Goal: Task Accomplishment & Management: Manage account settings

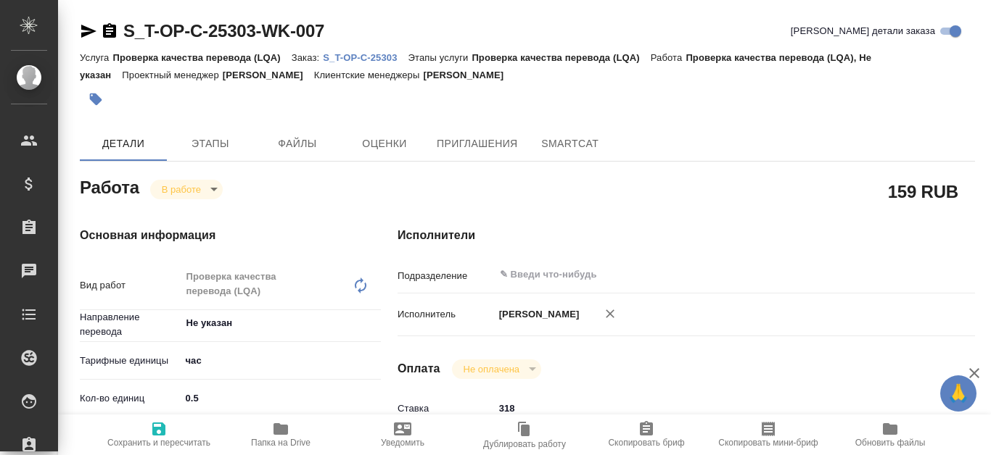
type textarea "x"
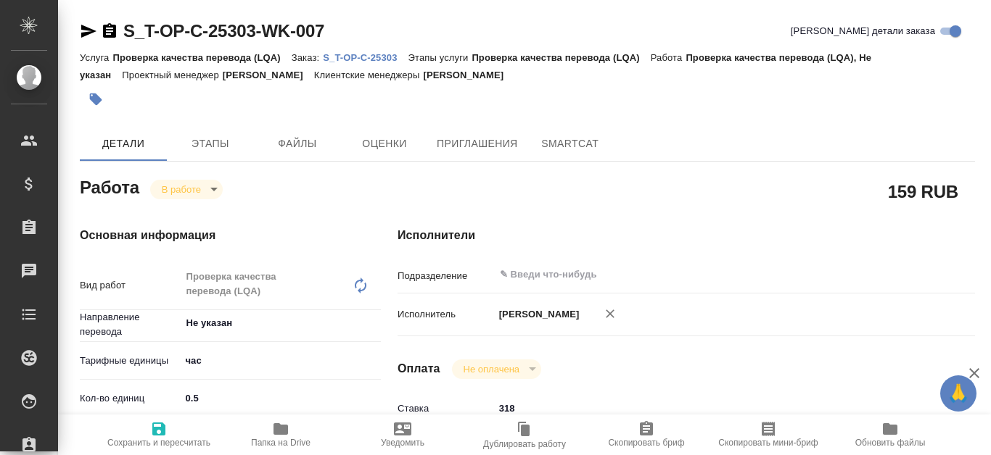
type textarea "x"
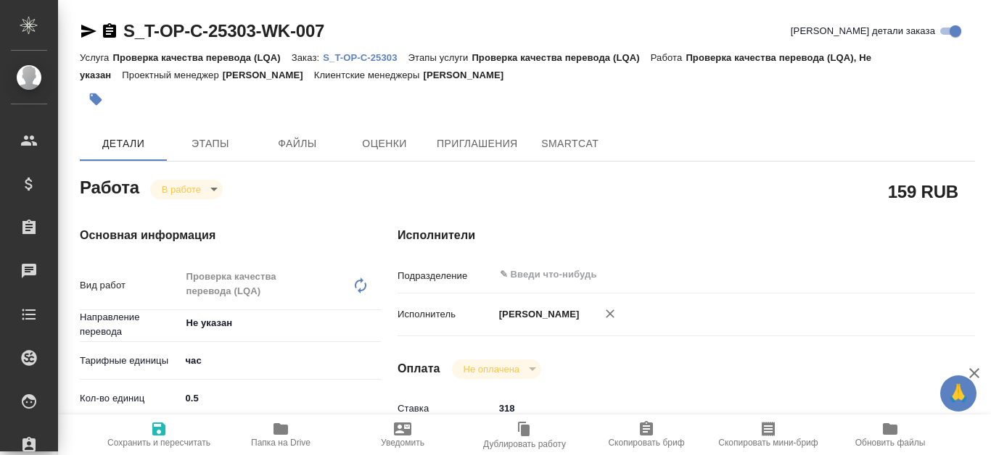
type textarea "x"
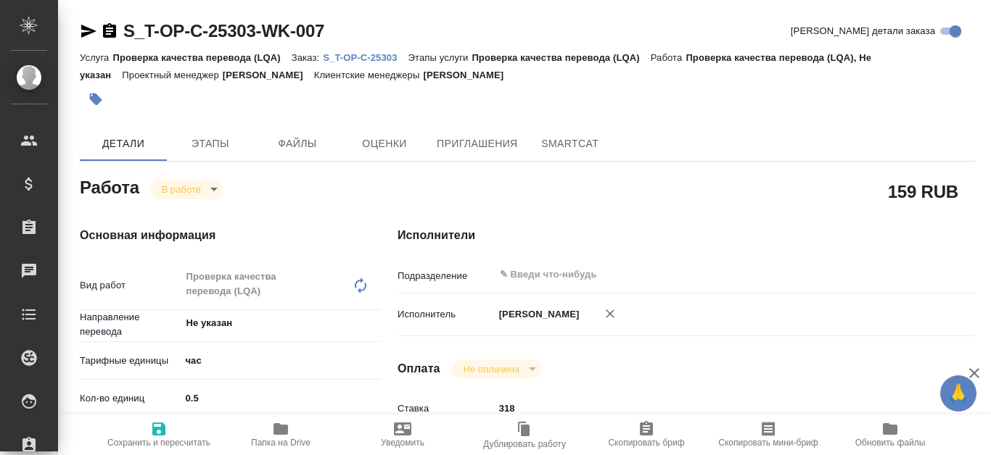
type textarea "x"
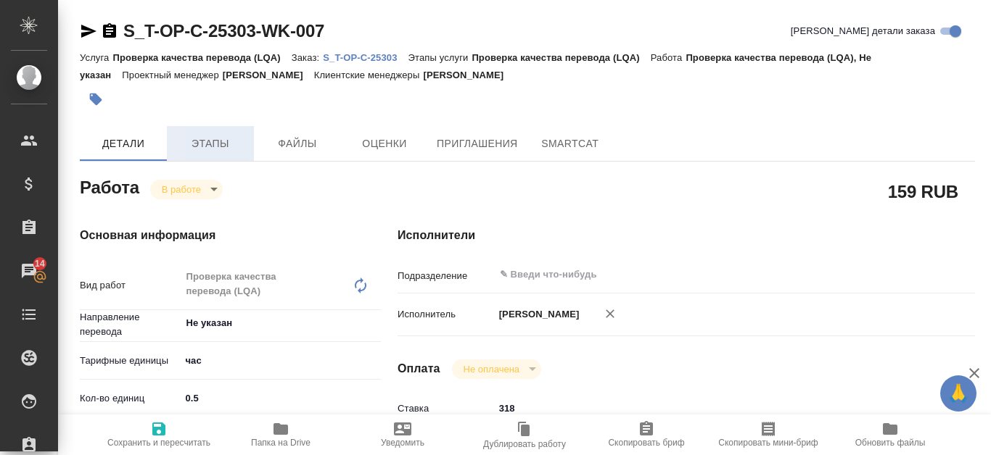
click at [202, 144] on span "Этапы" at bounding box center [210, 144] width 70 height 18
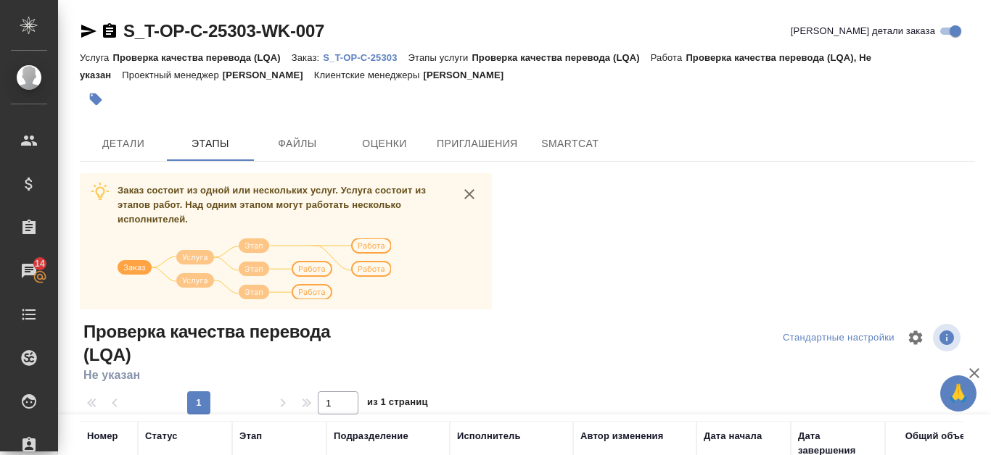
click at [372, 53] on p "S_T-OP-C-25303" at bounding box center [365, 57] width 85 height 11
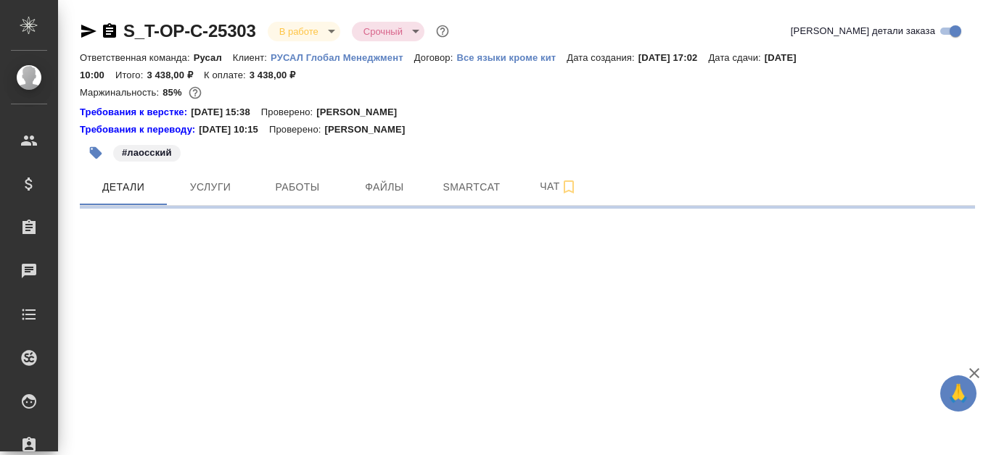
select select "RU"
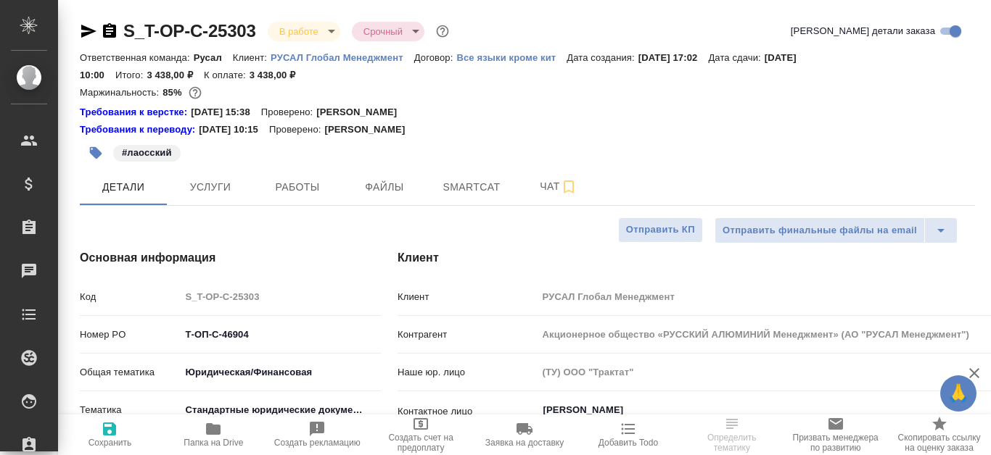
type textarea "x"
type input "[PERSON_NAME]"
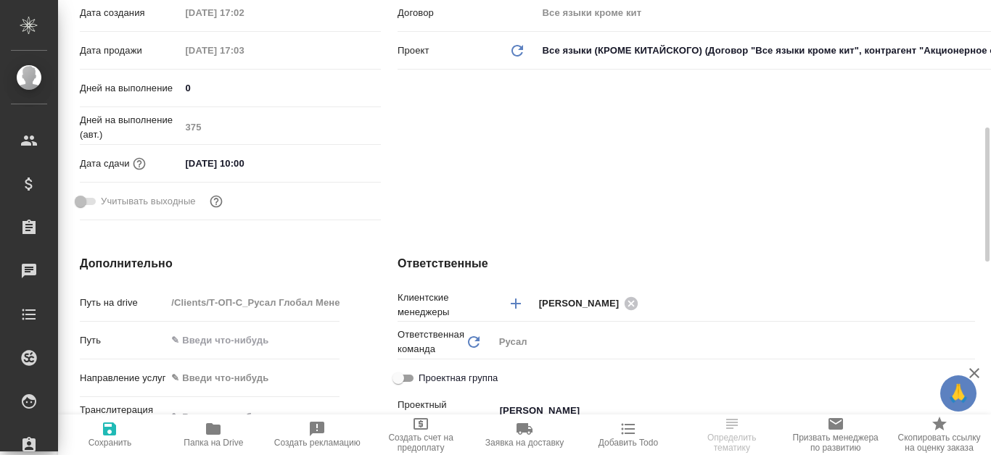
scroll to position [508, 0]
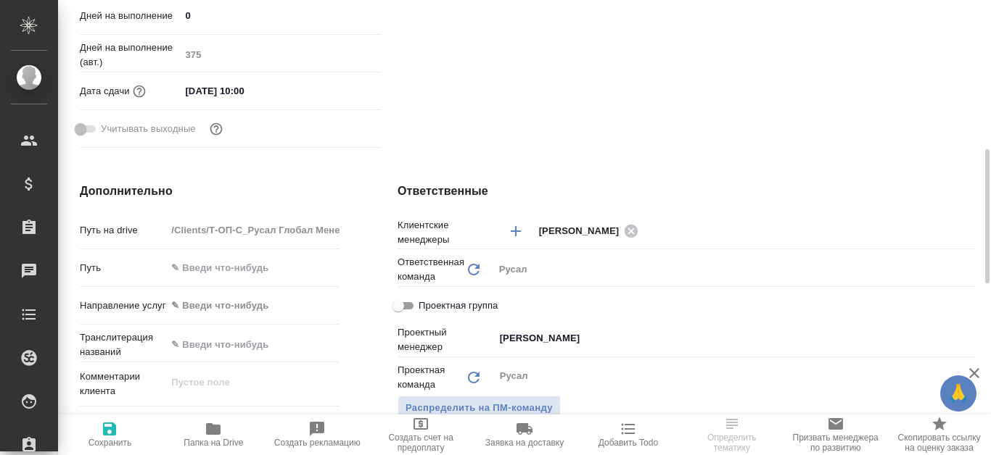
type textarea "x"
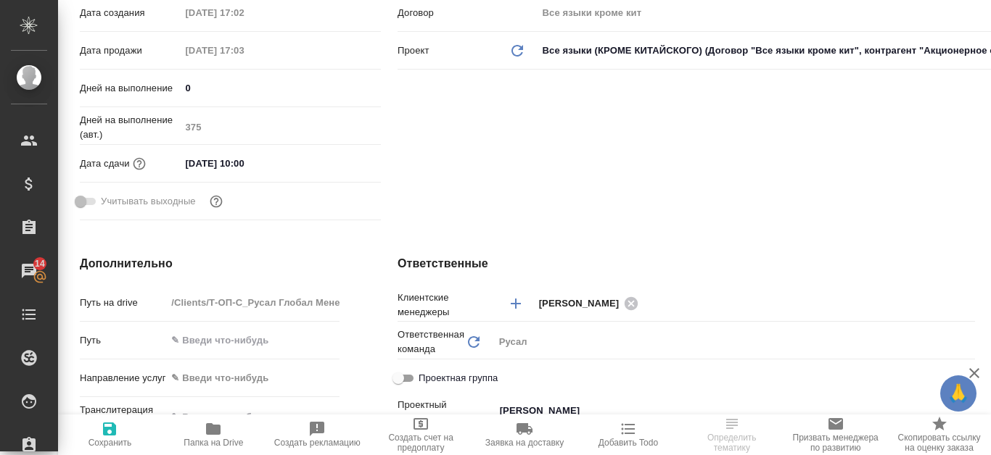
scroll to position [73, 0]
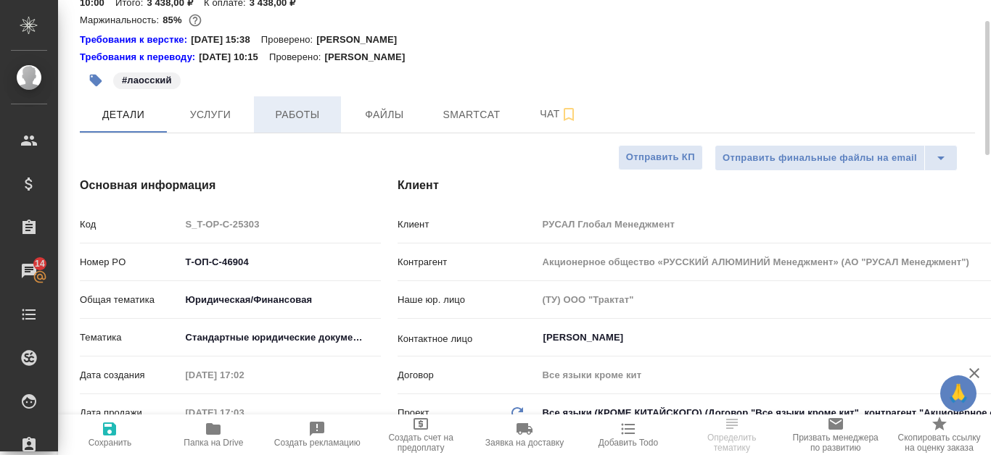
click at [292, 116] on span "Работы" at bounding box center [298, 115] width 70 height 18
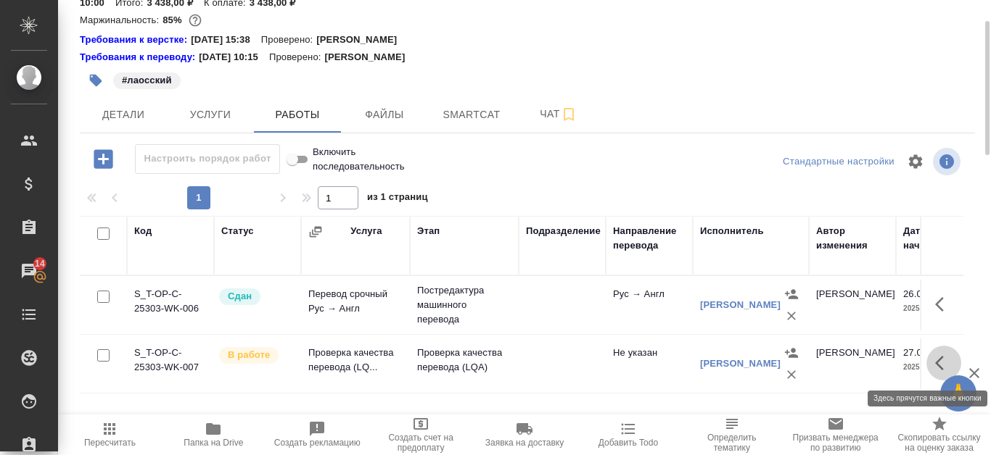
click at [930, 358] on button "button" at bounding box center [943, 363] width 35 height 35
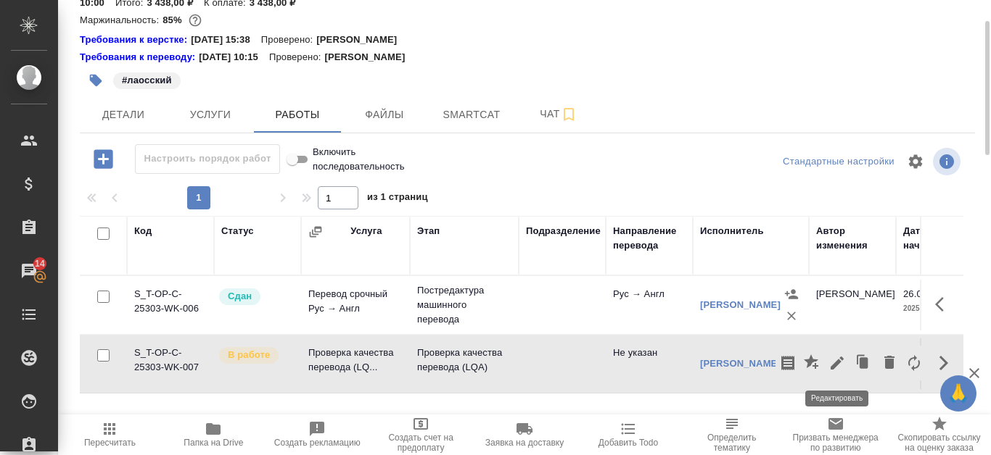
click at [843, 370] on icon "button" at bounding box center [836, 363] width 17 height 17
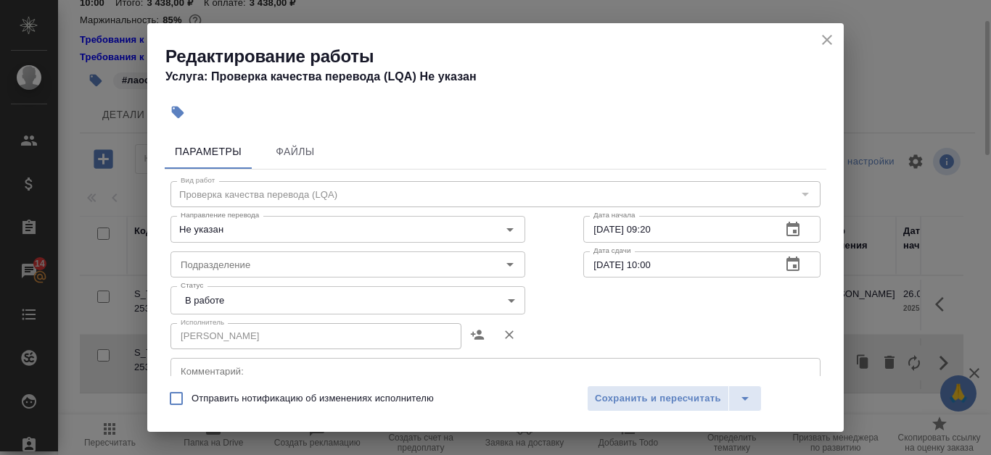
click at [513, 307] on body "🙏 .cls-1 fill:#fff; AWATERA Kanataeva Ekaterina Клиенты Спецификации Заказы 14 …" at bounding box center [495, 227] width 991 height 455
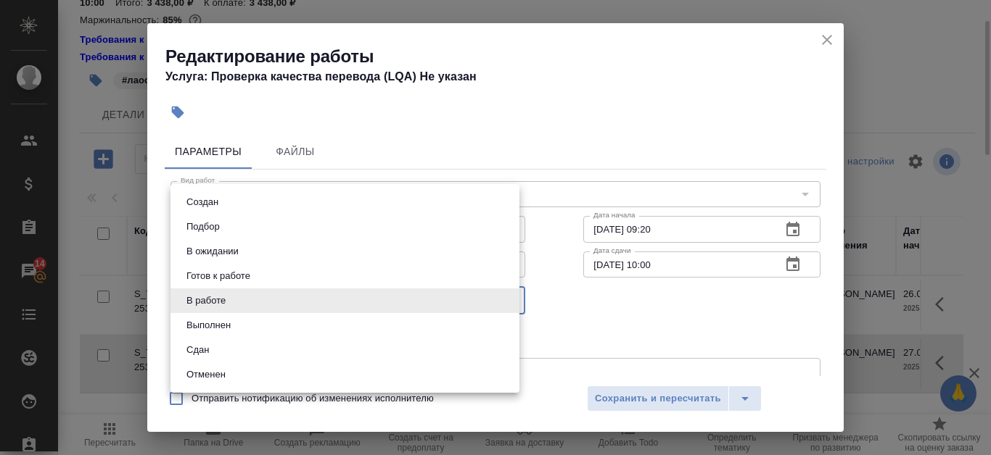
click at [360, 350] on li "Сдан" at bounding box center [344, 350] width 349 height 25
type input "closed"
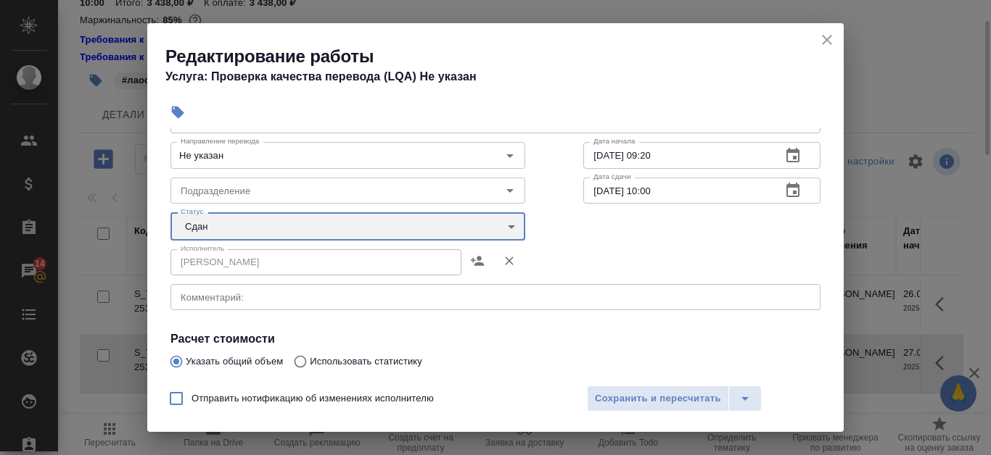
scroll to position [145, 0]
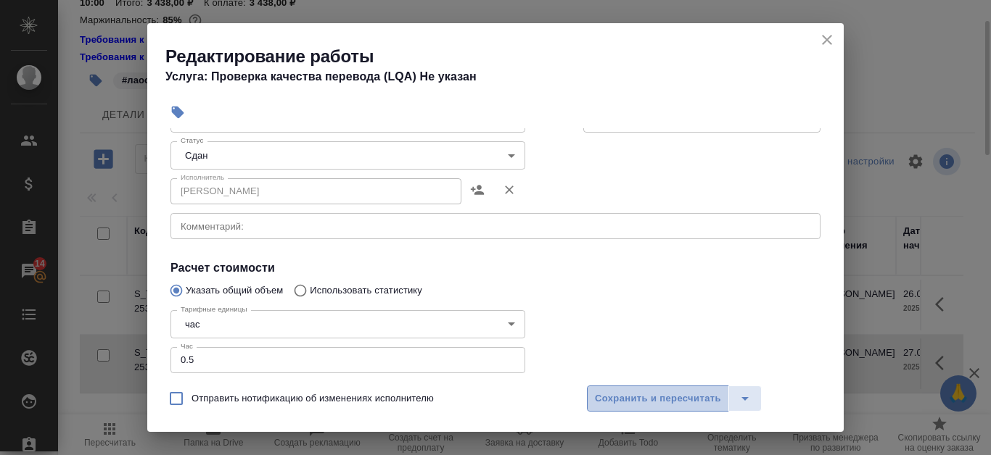
click at [669, 397] on span "Сохранить и пересчитать" at bounding box center [658, 399] width 126 height 17
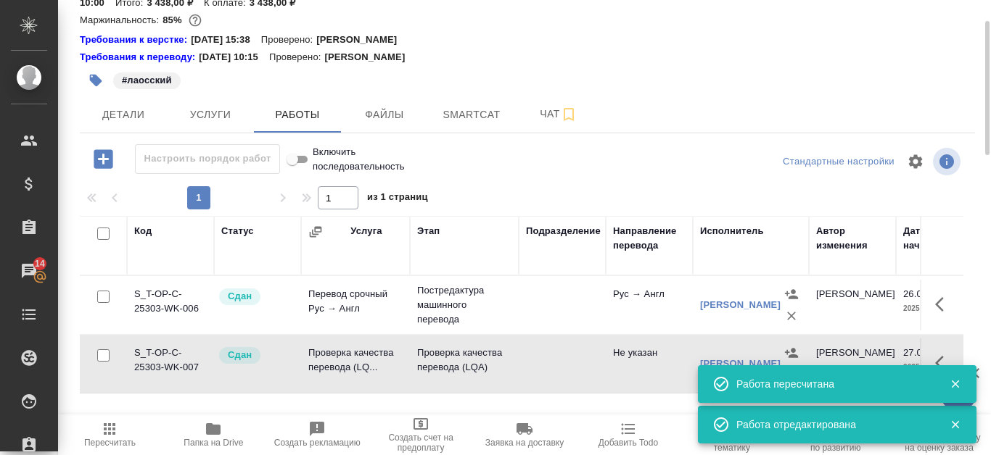
scroll to position [0, 0]
